Goal: Manage account settings

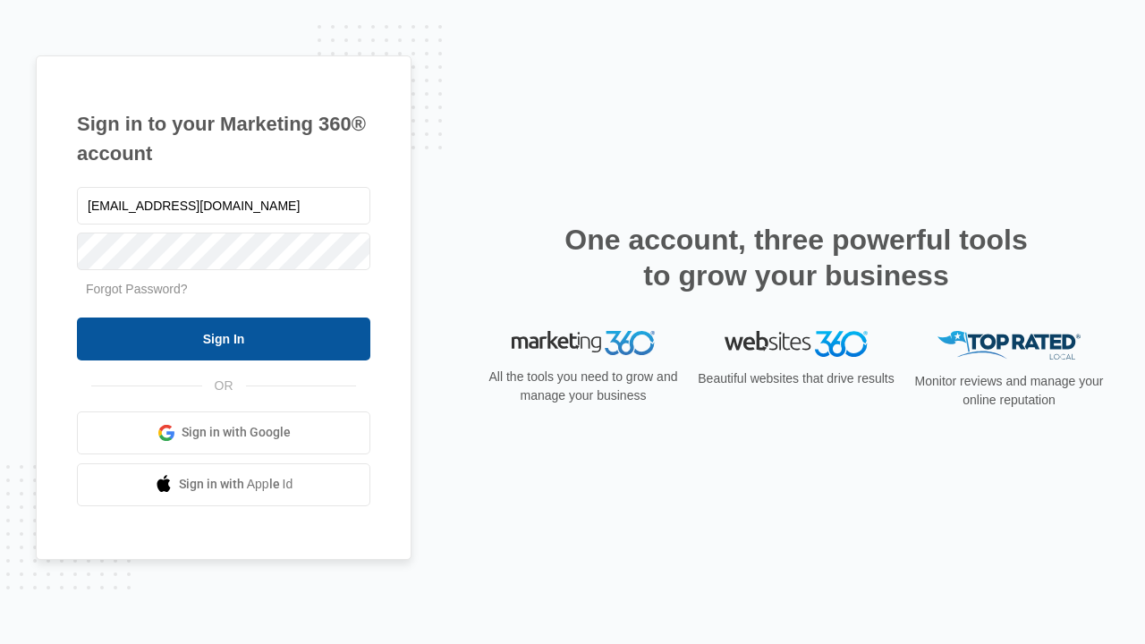
click at [224, 338] on input "Sign In" at bounding box center [223, 339] width 293 height 43
